Goal: Task Accomplishment & Management: Use online tool/utility

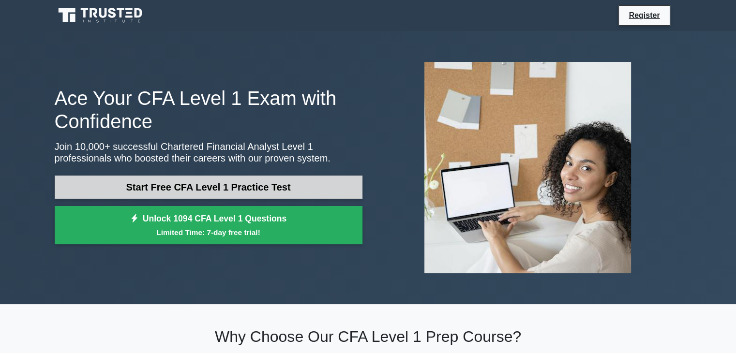
click at [188, 186] on link "Start Free CFA Level 1 Practice Test" at bounding box center [209, 187] width 308 height 23
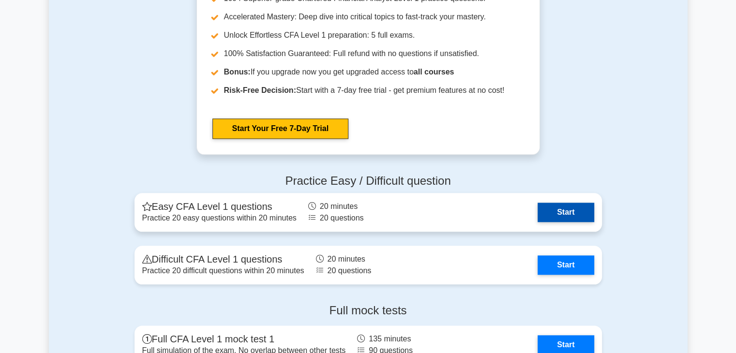
scroll to position [1161, 0]
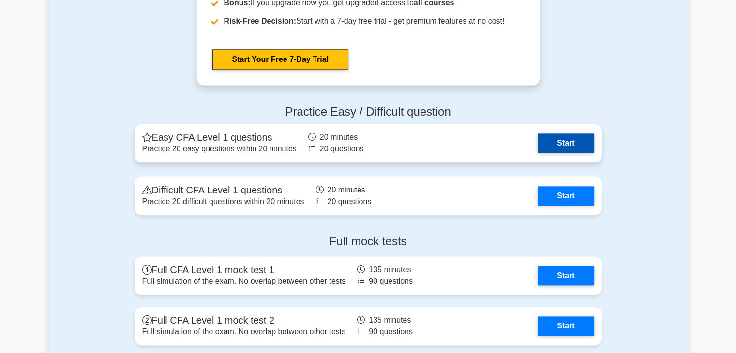
click at [550, 144] on link "Start" at bounding box center [565, 143] width 56 height 19
